Goal: Information Seeking & Learning: Learn about a topic

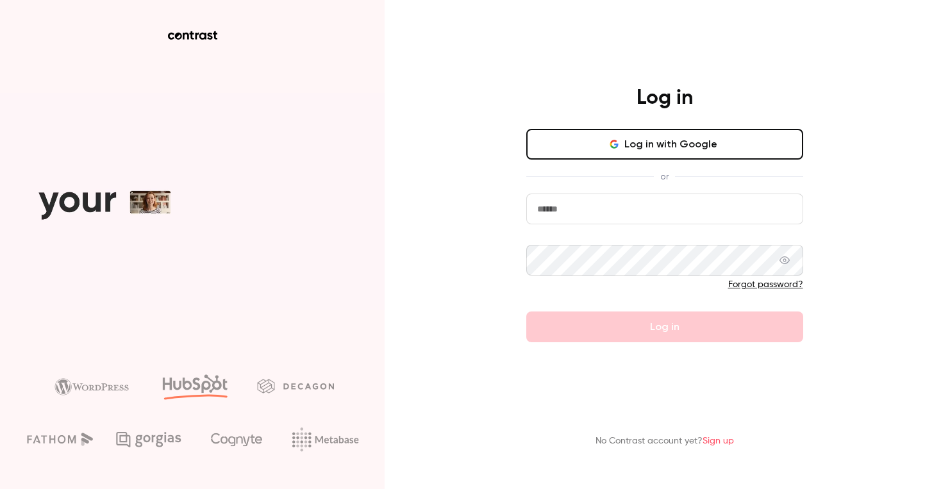
click at [654, 140] on button "Log in with Google" at bounding box center [664, 144] width 277 height 31
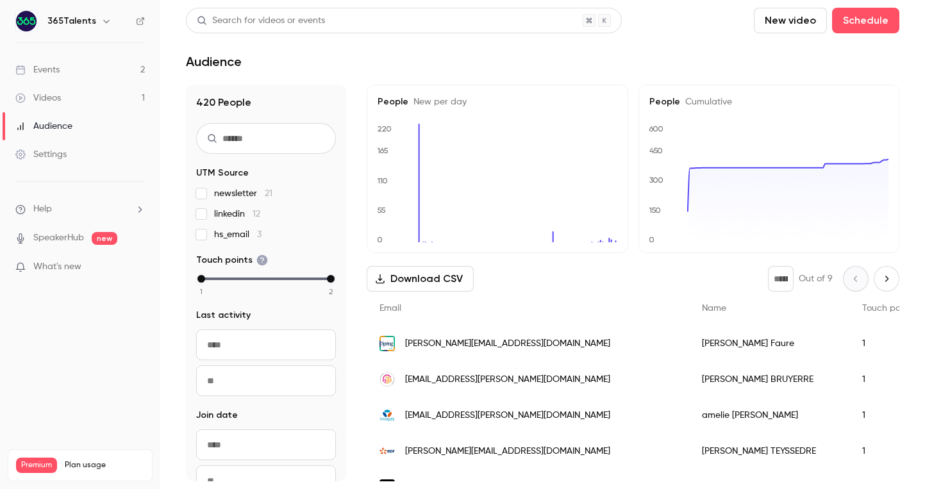
click at [74, 73] on link "Events 2" at bounding box center [80, 70] width 160 height 28
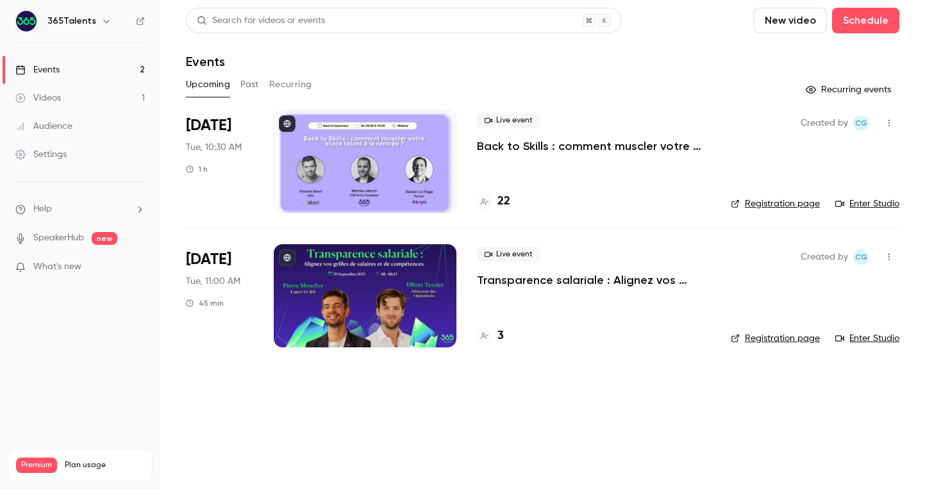
click at [503, 204] on h4 "22" at bounding box center [503, 201] width 13 height 17
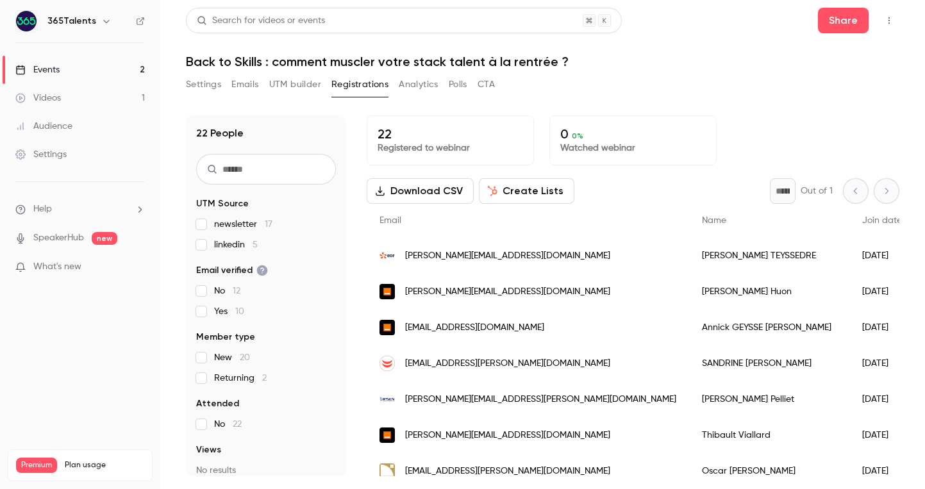
click at [85, 267] on p "What's new" at bounding box center [69, 266] width 109 height 13
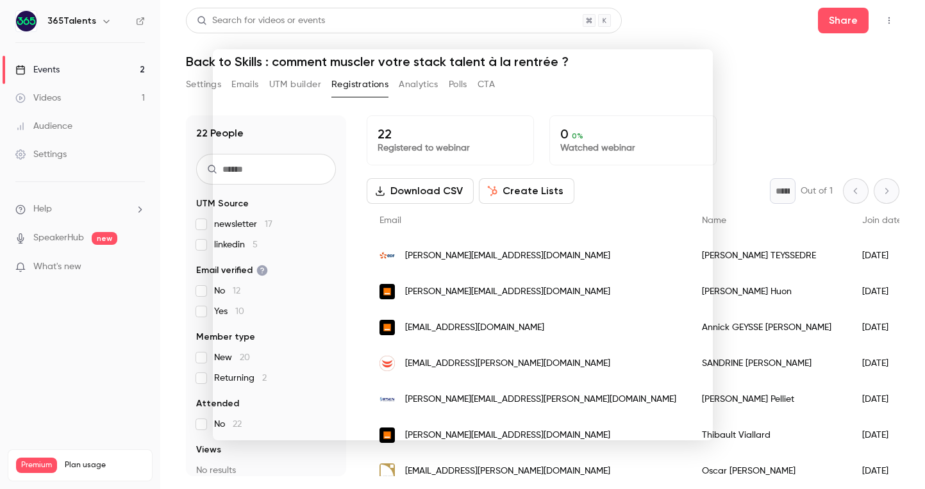
click at [784, 76] on div at bounding box center [462, 244] width 925 height 489
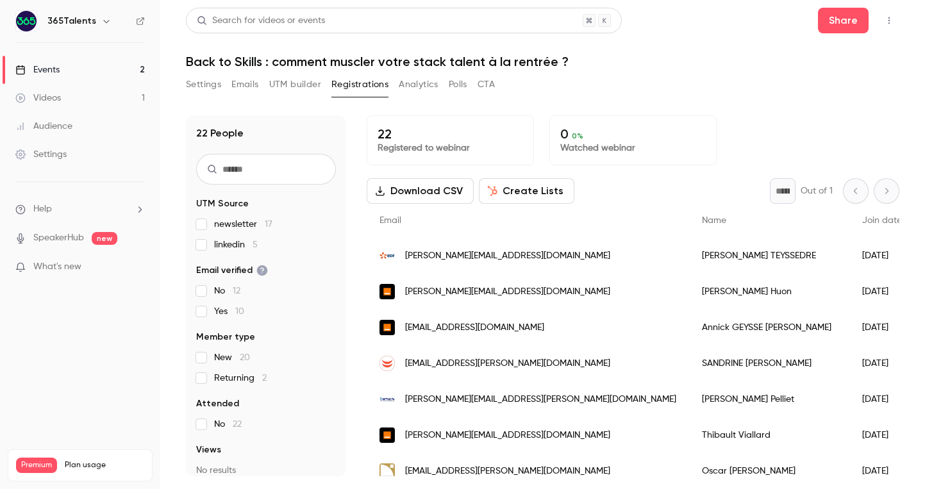
click at [50, 97] on div "Videos" at bounding box center [38, 98] width 46 height 13
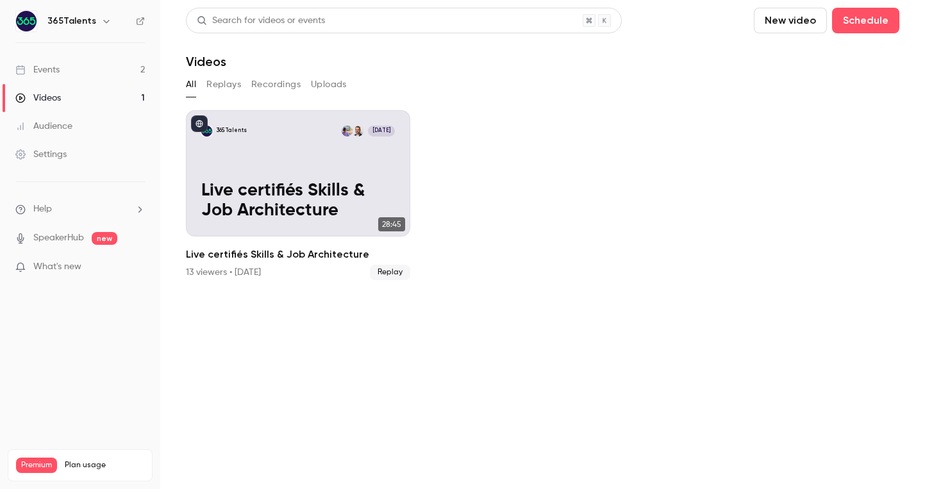
click at [73, 70] on link "Events 2" at bounding box center [80, 70] width 160 height 28
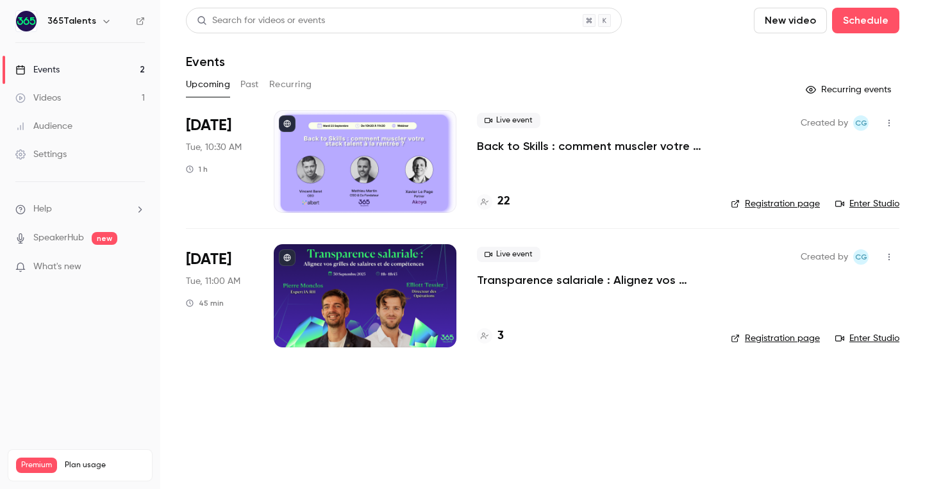
click at [497, 335] on h4 "3" at bounding box center [500, 336] width 6 height 17
